Goal: Transaction & Acquisition: Book appointment/travel/reservation

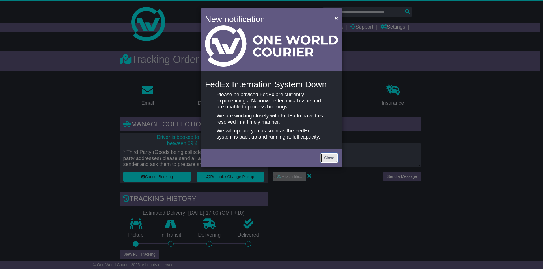
click at [329, 158] on link "Close" at bounding box center [329, 158] width 18 height 10
click at [336, 19] on span "×" at bounding box center [335, 18] width 3 height 7
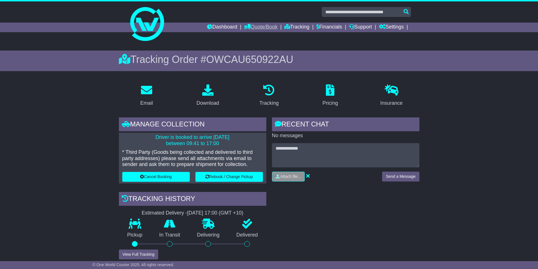
click at [251, 26] on link "Quote/Book" at bounding box center [260, 28] width 33 height 10
click at [247, 39] on link "Domestic" at bounding box center [266, 37] width 45 height 6
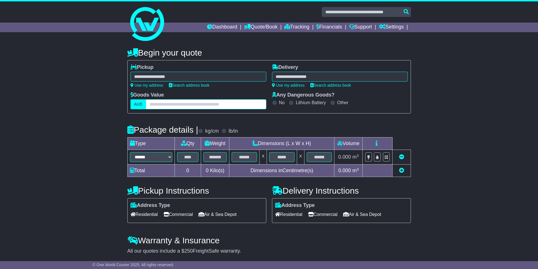
click at [172, 105] on input "text" at bounding box center [206, 104] width 120 height 10
